Goal: Task Accomplishment & Management: Use online tool/utility

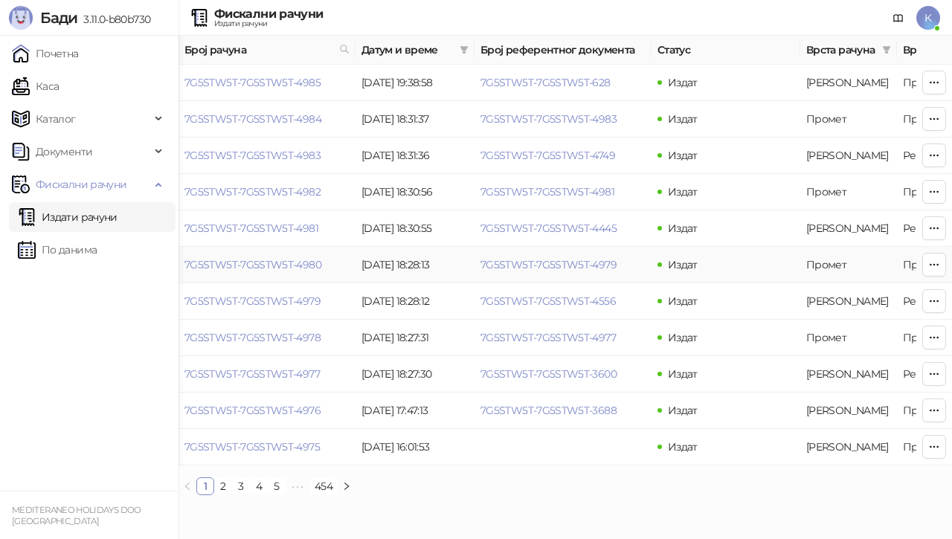
scroll to position [0, 565]
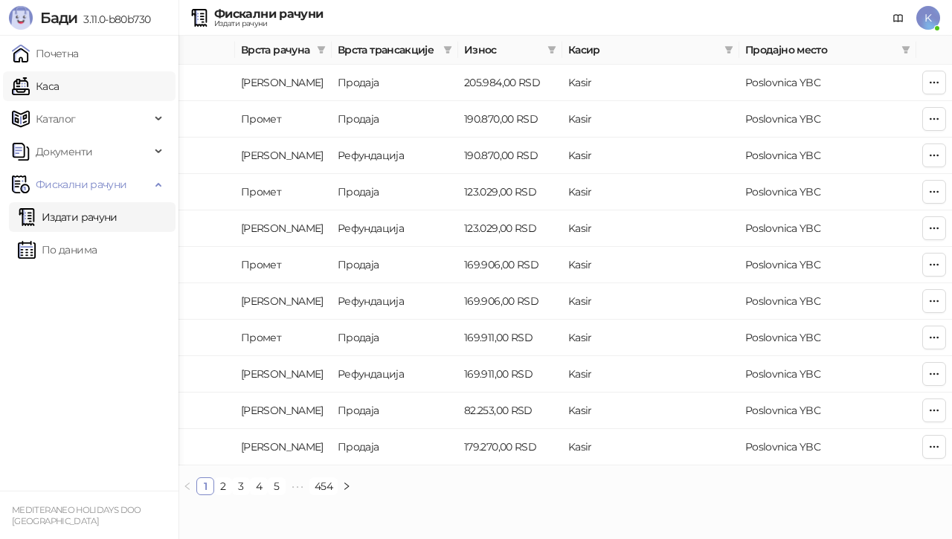
click at [59, 79] on link "Каса" at bounding box center [35, 86] width 47 height 30
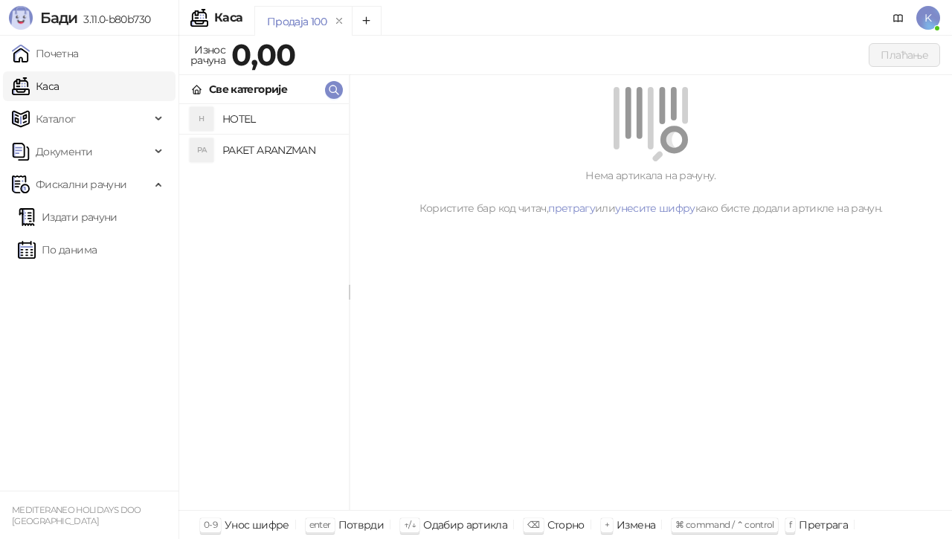
click at [236, 151] on h4 "PAKET ARANZMAN" at bounding box center [279, 150] width 114 height 24
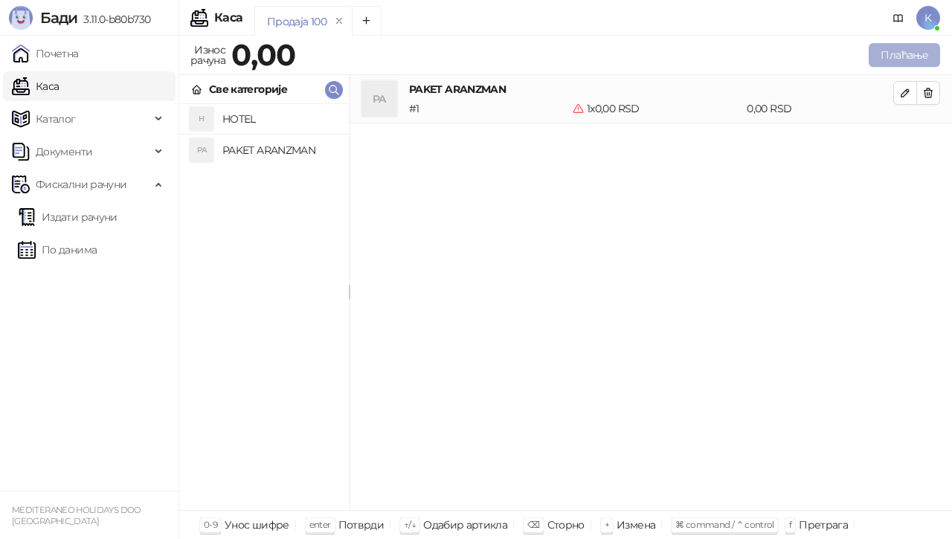
click at [877, 51] on button "Плаћање" at bounding box center [903, 55] width 71 height 24
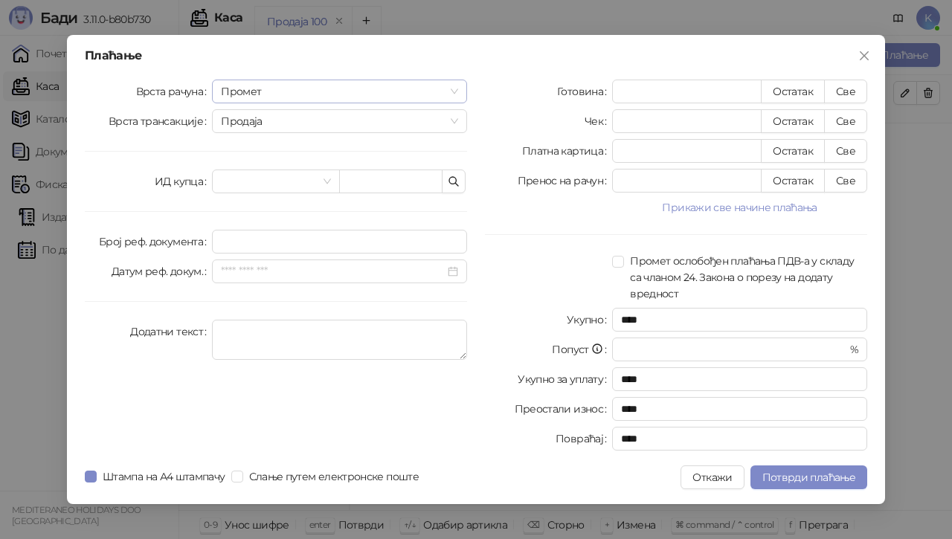
click at [452, 90] on span "Промет" at bounding box center [339, 91] width 237 height 22
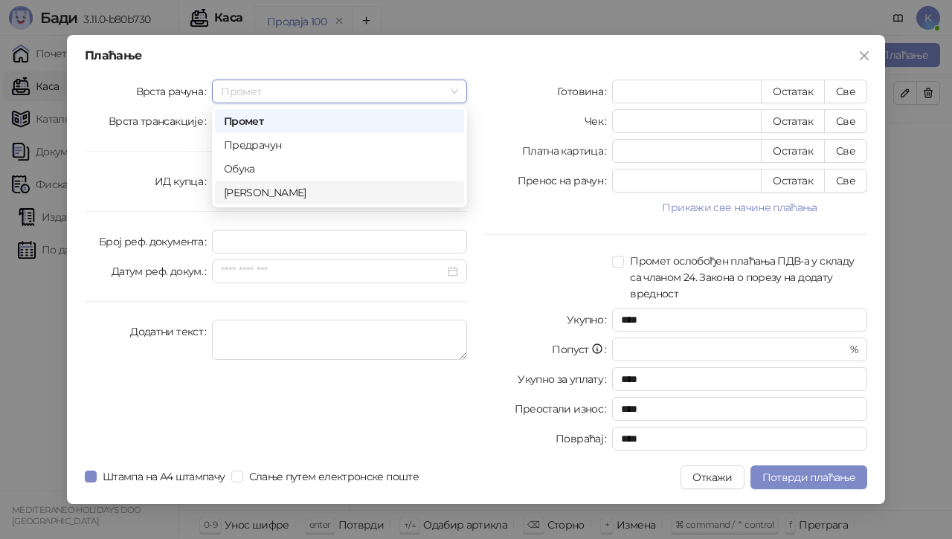
click at [286, 193] on div "[PERSON_NAME]" at bounding box center [339, 192] width 231 height 16
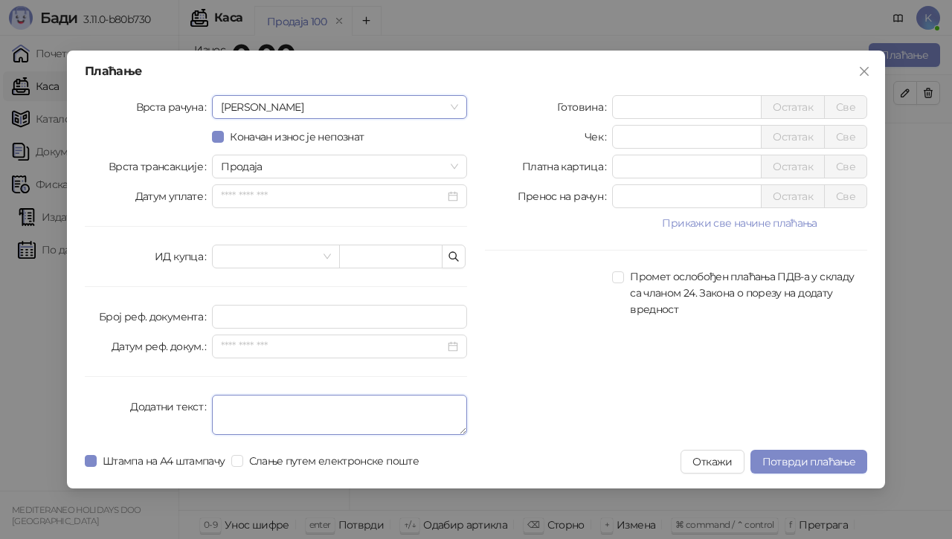
click at [245, 414] on textarea "Додатни текст" at bounding box center [339, 415] width 255 height 40
type textarea "*********"
drag, startPoint x: 677, startPoint y: 112, endPoint x: 481, endPoint y: 112, distance: 196.3
click at [494, 109] on div "Готовина * Остатак Све" at bounding box center [676, 107] width 382 height 24
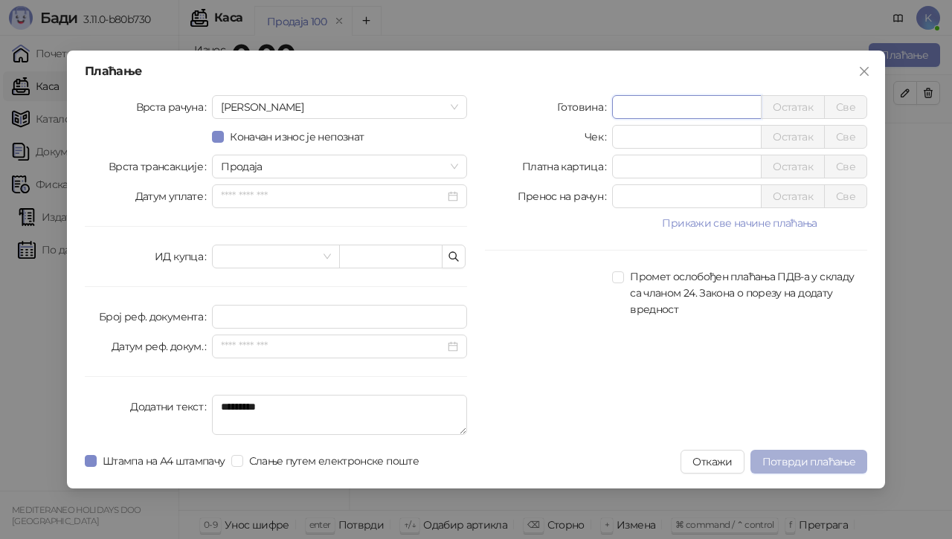
type input "******"
click at [809, 463] on span "Потврди плаћање" at bounding box center [808, 461] width 93 height 13
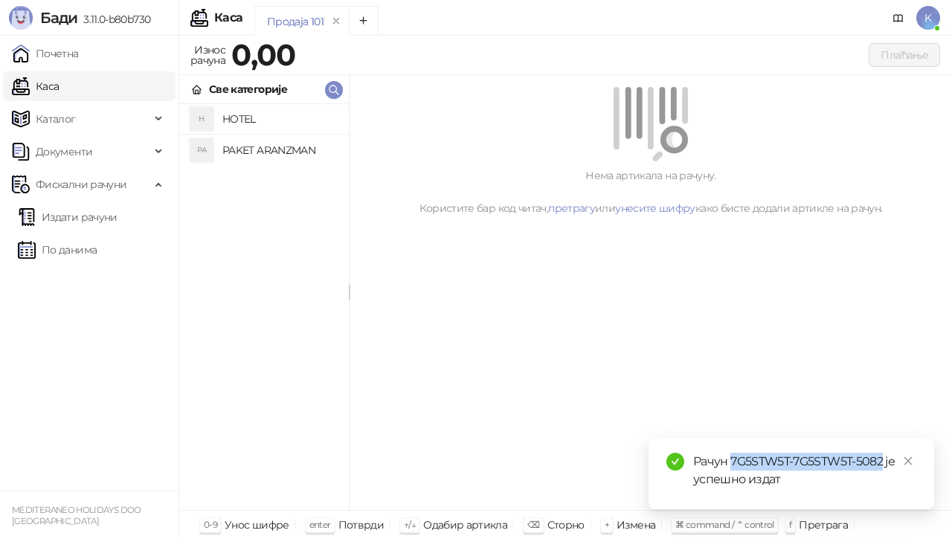
drag, startPoint x: 729, startPoint y: 462, endPoint x: 882, endPoint y: 468, distance: 152.5
click at [882, 468] on div "Рачун 7G5STW5T-7G5STW5T-5082 је успешно издат" at bounding box center [804, 471] width 223 height 36
copy div "7G5STW5T-7G5STW5T-5082"
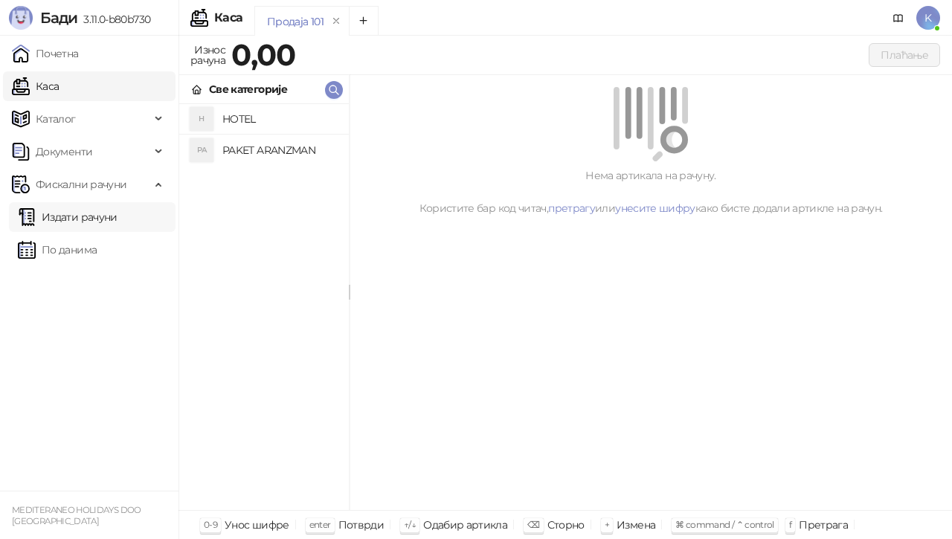
click at [52, 210] on link "Издати рачуни" at bounding box center [68, 217] width 100 height 30
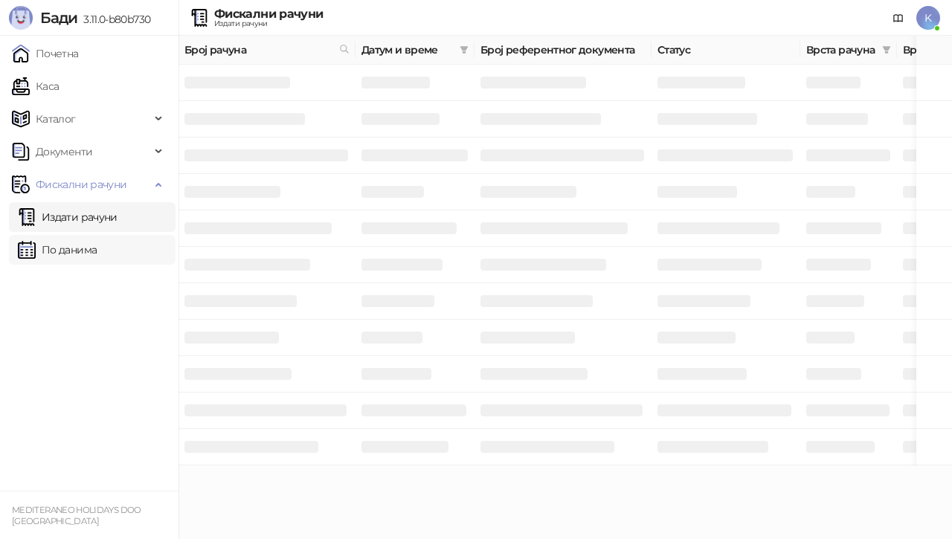
click at [36, 248] on link "По данима" at bounding box center [57, 250] width 79 height 30
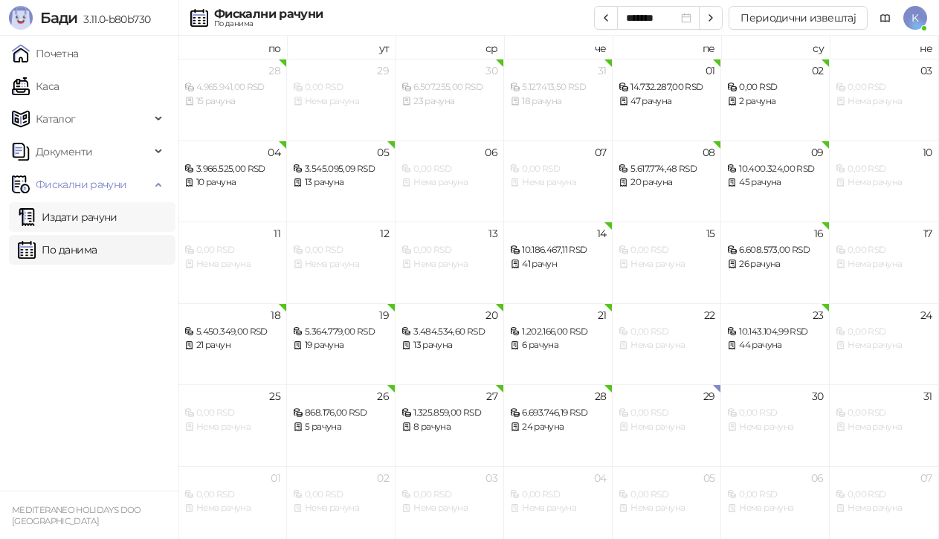
click at [93, 217] on link "Издати рачуни" at bounding box center [68, 217] width 100 height 30
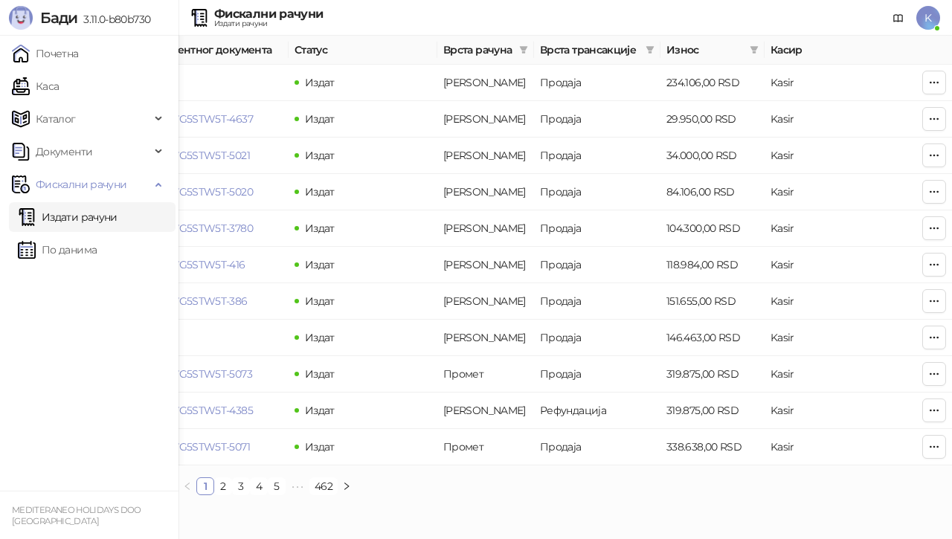
scroll to position [0, 565]
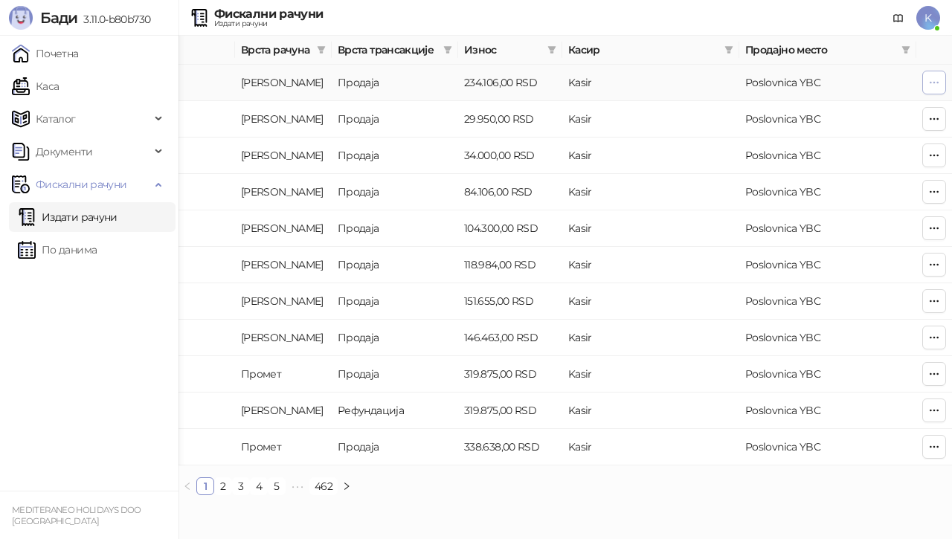
click at [928, 80] on icon "button" at bounding box center [934, 83] width 12 height 12
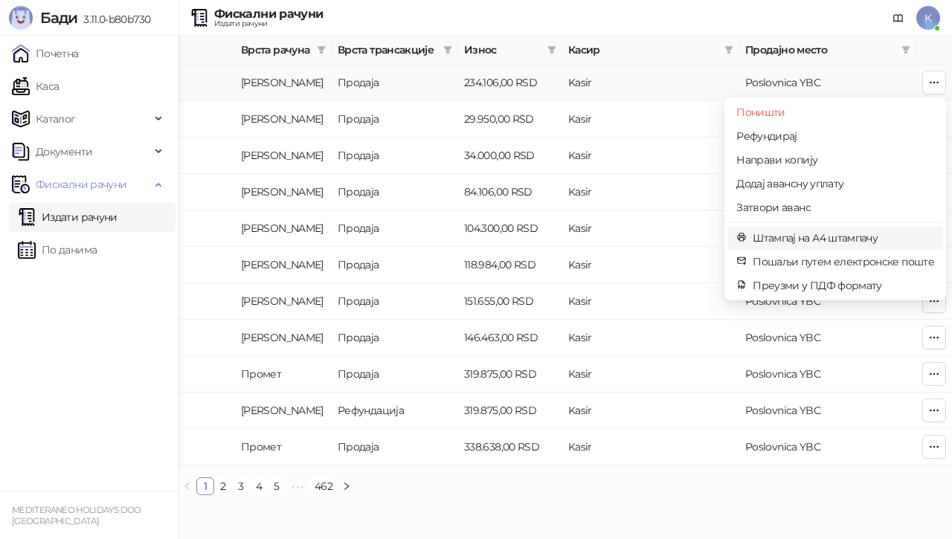
click at [832, 234] on span "Штампај на А4 штампачу" at bounding box center [842, 238] width 181 height 16
